Goal: Transaction & Acquisition: Purchase product/service

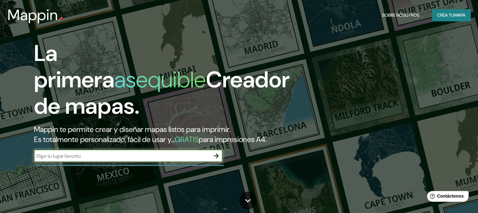
click at [71, 160] on input "text" at bounding box center [122, 155] width 176 height 7
type input "h"
paste input "U.E.[PERSON_NAME] "A""
type input "U.E.[PERSON_NAME] "A""
click at [217, 158] on icon "button" at bounding box center [216, 155] width 5 height 5
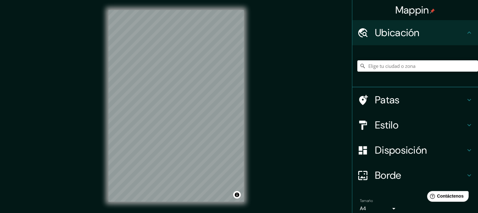
click at [402, 73] on div at bounding box center [417, 65] width 121 height 31
click at [404, 67] on input "Elige tu ciudad o zona" at bounding box center [417, 65] width 121 height 11
paste input "U.E.[PERSON_NAME] "A""
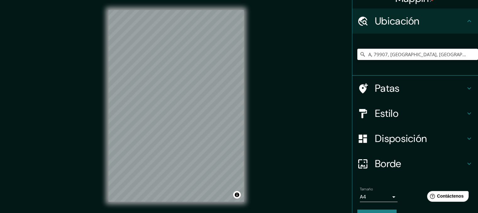
scroll to position [27, 0]
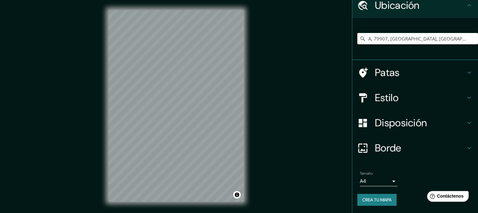
click at [377, 98] on font "Estilo" at bounding box center [387, 97] width 24 height 13
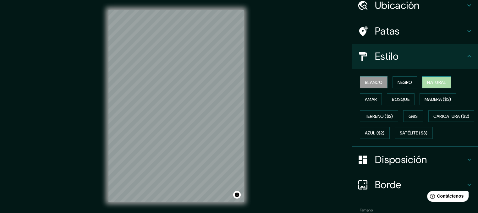
click at [437, 80] on font "Natural" at bounding box center [436, 82] width 19 height 6
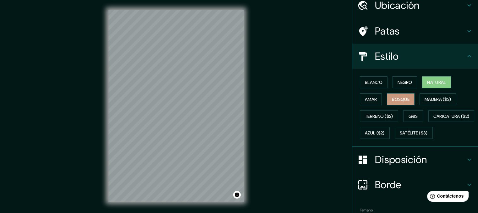
click at [394, 97] on font "Bosque" at bounding box center [401, 99] width 18 height 6
click at [371, 95] on font "Amar" at bounding box center [371, 99] width 12 height 8
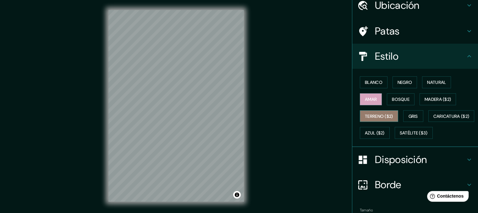
click at [386, 115] on font "Terreno ($2)" at bounding box center [379, 116] width 28 height 6
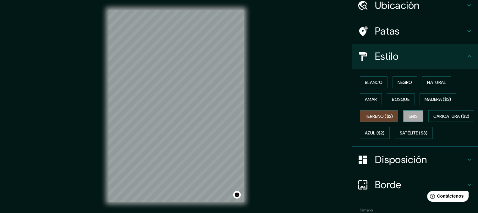
click at [408, 113] on font "Gris" at bounding box center [412, 116] width 9 height 6
click at [433, 119] on font "Caricatura ($2)" at bounding box center [451, 116] width 36 height 6
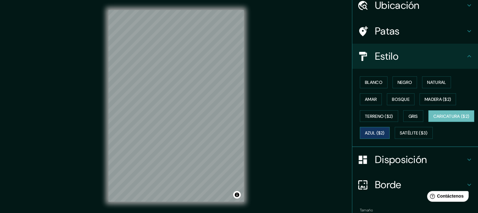
click at [384, 131] on font "Azul ($2)" at bounding box center [375, 133] width 20 height 6
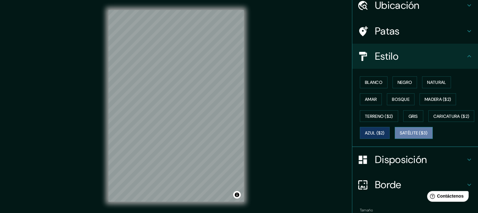
click at [400, 136] on font "Satélite ($3)" at bounding box center [414, 133] width 28 height 6
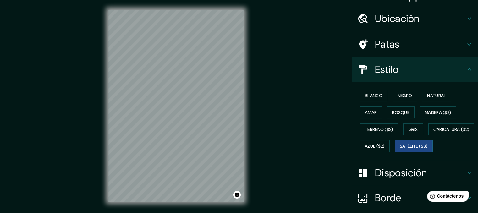
scroll to position [0, 0]
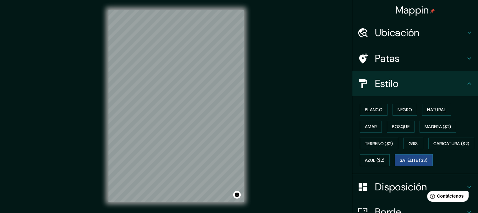
click at [444, 31] on h4 "Ubicación" at bounding box center [420, 32] width 90 height 13
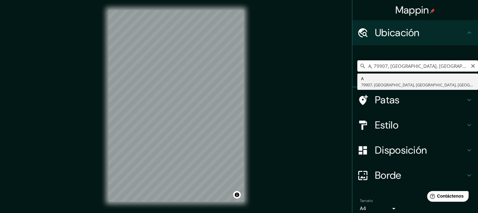
click at [428, 69] on input "A, 79907, [GEOGRAPHIC_DATA], [GEOGRAPHIC_DATA], [GEOGRAPHIC_DATA]" at bounding box center [417, 65] width 121 height 11
paste input "U.E.[PERSON_NAME] "A""
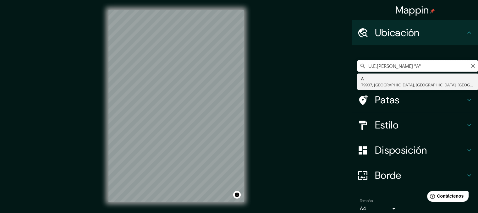
type input "U.E.[PERSON_NAME] "A""
click at [359, 66] on icon at bounding box center [362, 66] width 6 height 6
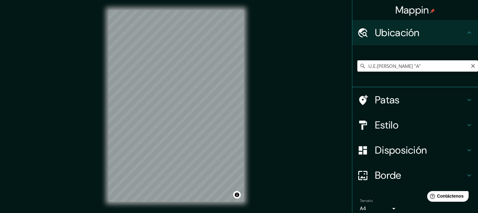
click at [359, 66] on icon at bounding box center [362, 66] width 6 height 6
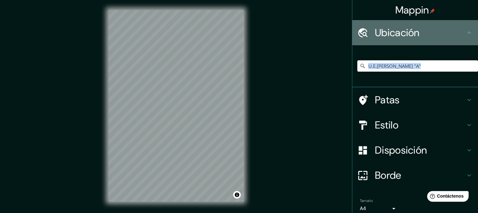
click at [368, 29] on div at bounding box center [366, 32] width 18 height 11
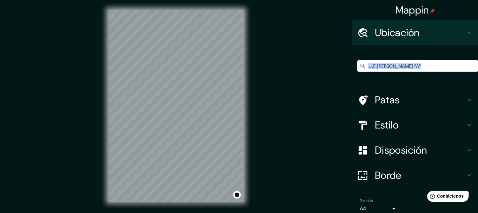
drag, startPoint x: 417, startPoint y: 32, endPoint x: 444, endPoint y: 34, distance: 26.5
click at [417, 32] on h4 "Ubicación" at bounding box center [420, 32] width 90 height 13
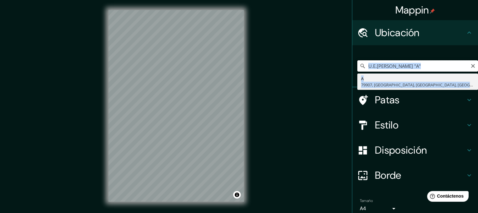
click at [431, 66] on input "U.E.[PERSON_NAME] "A"" at bounding box center [417, 65] width 121 height 11
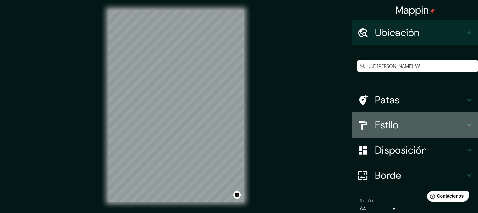
click at [440, 123] on h4 "Estilo" at bounding box center [420, 125] width 90 height 13
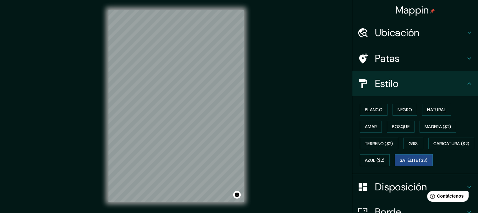
click at [409, 59] on h4 "Patas" at bounding box center [420, 58] width 90 height 13
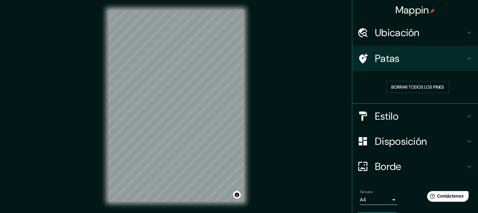
click at [400, 37] on font "Ubicación" at bounding box center [397, 32] width 45 height 13
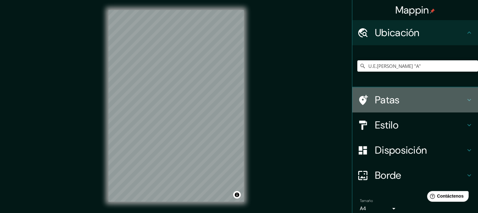
click at [416, 95] on h4 "Patas" at bounding box center [420, 100] width 90 height 13
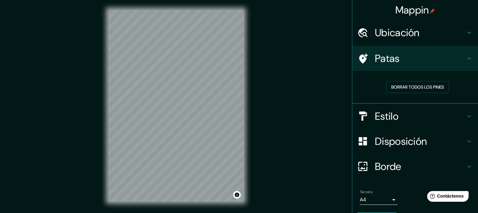
click at [401, 112] on h4 "Estilo" at bounding box center [420, 116] width 90 height 13
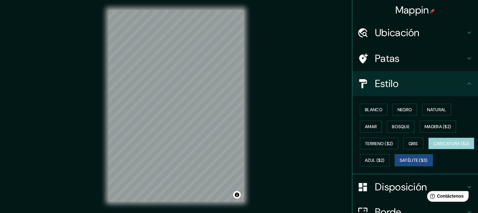
click at [433, 146] on font "Caricatura ($2)" at bounding box center [451, 144] width 36 height 6
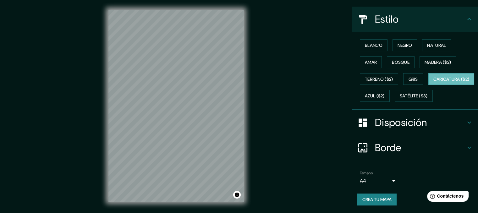
scroll to position [80, 0]
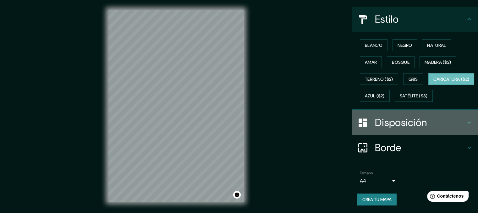
click at [429, 126] on h4 "Disposición" at bounding box center [420, 122] width 90 height 13
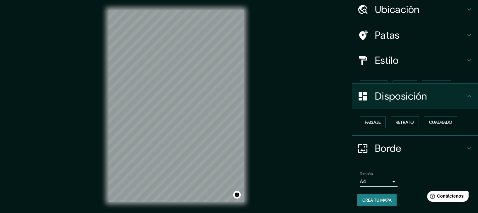
scroll to position [13, 0]
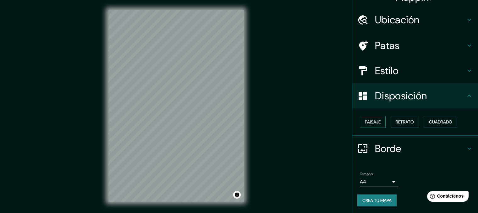
click at [368, 119] on font "Paisaje" at bounding box center [373, 122] width 16 height 6
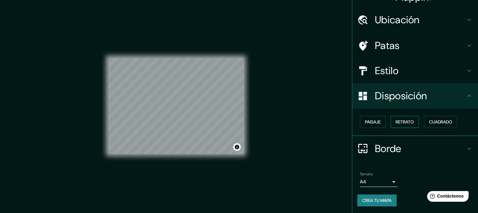
click at [390, 123] on button "Retrato" at bounding box center [404, 122] width 28 height 12
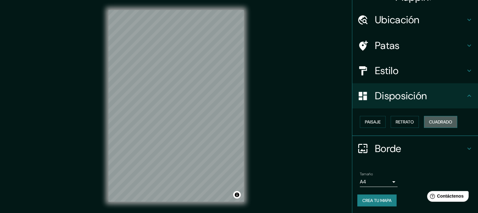
click at [424, 122] on button "Cuadrado" at bounding box center [440, 122] width 33 height 12
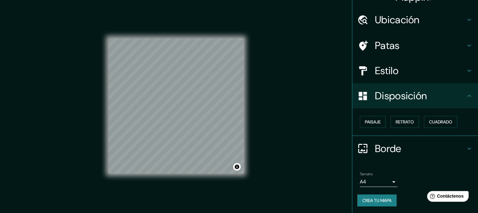
click at [389, 149] on font "Borde" at bounding box center [388, 148] width 26 height 13
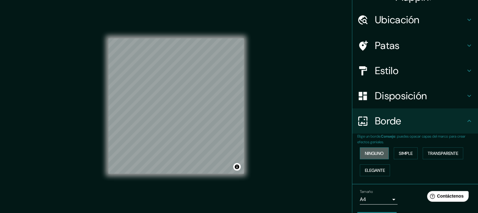
click at [379, 153] on font "Ninguno" at bounding box center [374, 153] width 19 height 6
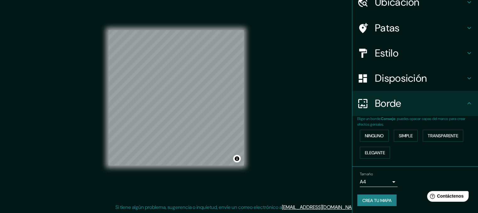
scroll to position [9, 0]
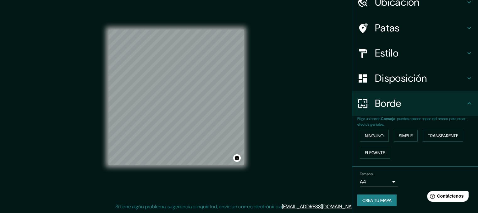
click at [371, 198] on font "Crea tu mapa" at bounding box center [376, 201] width 29 height 6
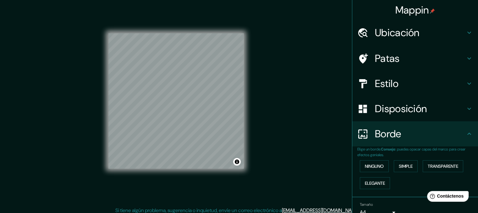
scroll to position [0, 0]
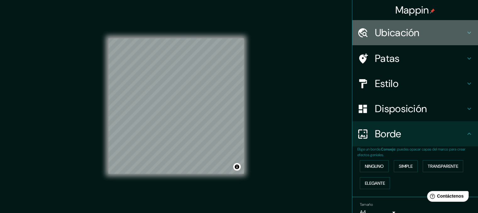
click at [398, 31] on font "Ubicación" at bounding box center [397, 32] width 45 height 13
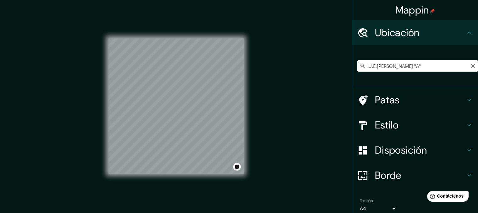
click at [360, 67] on icon at bounding box center [362, 66] width 4 height 4
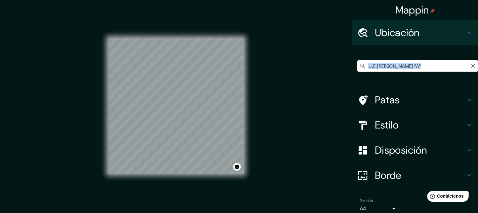
click at [360, 67] on icon at bounding box center [362, 66] width 4 height 4
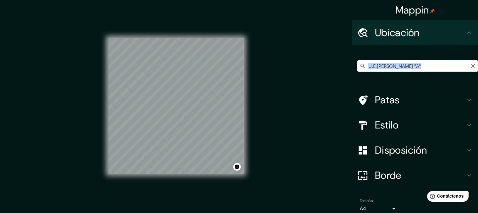
click at [360, 67] on icon at bounding box center [362, 66] width 4 height 4
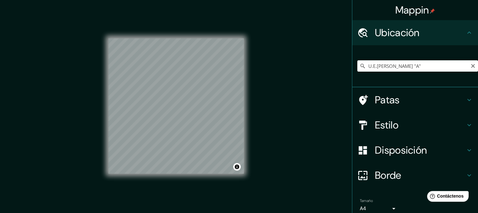
click at [360, 67] on icon at bounding box center [362, 66] width 4 height 4
click at [467, 3] on div "Mappin" at bounding box center [415, 10] width 126 height 20
drag, startPoint x: 448, startPoint y: 5, endPoint x: 413, endPoint y: 43, distance: 51.3
click at [369, 39] on div "Mappin Ubicación U.E.[PERSON_NAME] "A" A 79907, [GEOGRAPHIC_DATA], [GEOGRAPHIC_…" at bounding box center [415, 106] width 126 height 213
click at [443, 37] on h4 "Ubicación" at bounding box center [420, 32] width 90 height 13
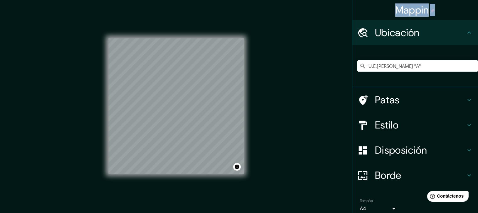
click at [441, 32] on h4 "Ubicación" at bounding box center [420, 32] width 90 height 13
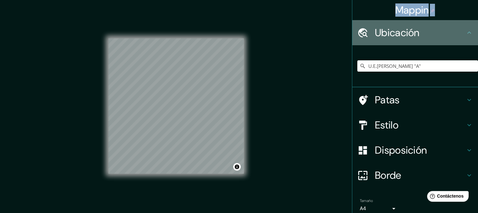
click at [442, 36] on h4 "Ubicación" at bounding box center [420, 32] width 90 height 13
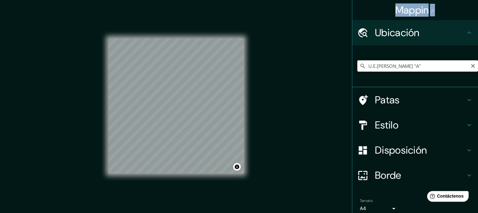
click at [359, 63] on icon at bounding box center [362, 66] width 6 height 6
click at [360, 64] on icon at bounding box center [362, 66] width 4 height 4
drag, startPoint x: 358, startPoint y: 64, endPoint x: 389, endPoint y: 17, distance: 56.7
click at [359, 64] on icon at bounding box center [362, 66] width 6 height 6
click at [395, 12] on font "Mappin" at bounding box center [412, 9] width 34 height 13
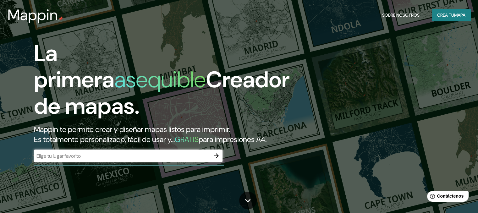
click at [429, 10] on div "Sobre nosotros Crea tu mapa" at bounding box center [424, 15] width 91 height 12
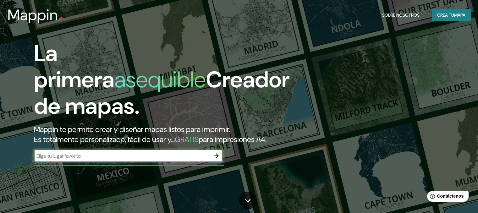
click at [151, 160] on input "text" at bounding box center [122, 155] width 176 height 7
paste input "U.E.[PERSON_NAME] "A""
type input "U.E.[PERSON_NAME] "A" sucre [GEOGRAPHIC_DATA]"
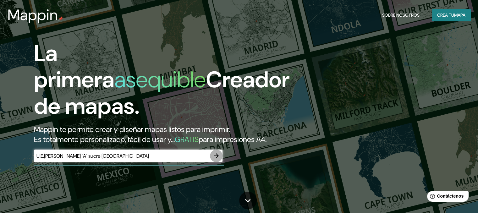
click at [215, 160] on icon "button" at bounding box center [216, 156] width 8 height 8
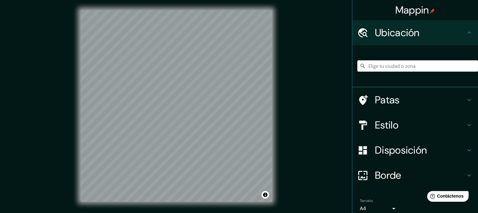
click at [367, 66] on input "Elige tu ciudad o zona" at bounding box center [417, 65] width 121 height 11
paste input "U.E.[PERSON_NAME] "A""
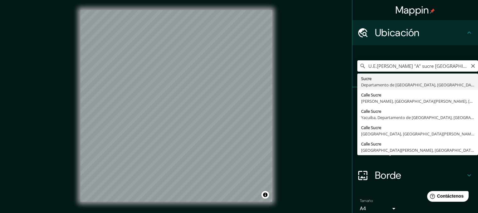
type input "[GEOGRAPHIC_DATA], Departamento de [GEOGRAPHIC_DATA], [GEOGRAPHIC_DATA]"
